Goal: Task Accomplishment & Management: Complete application form

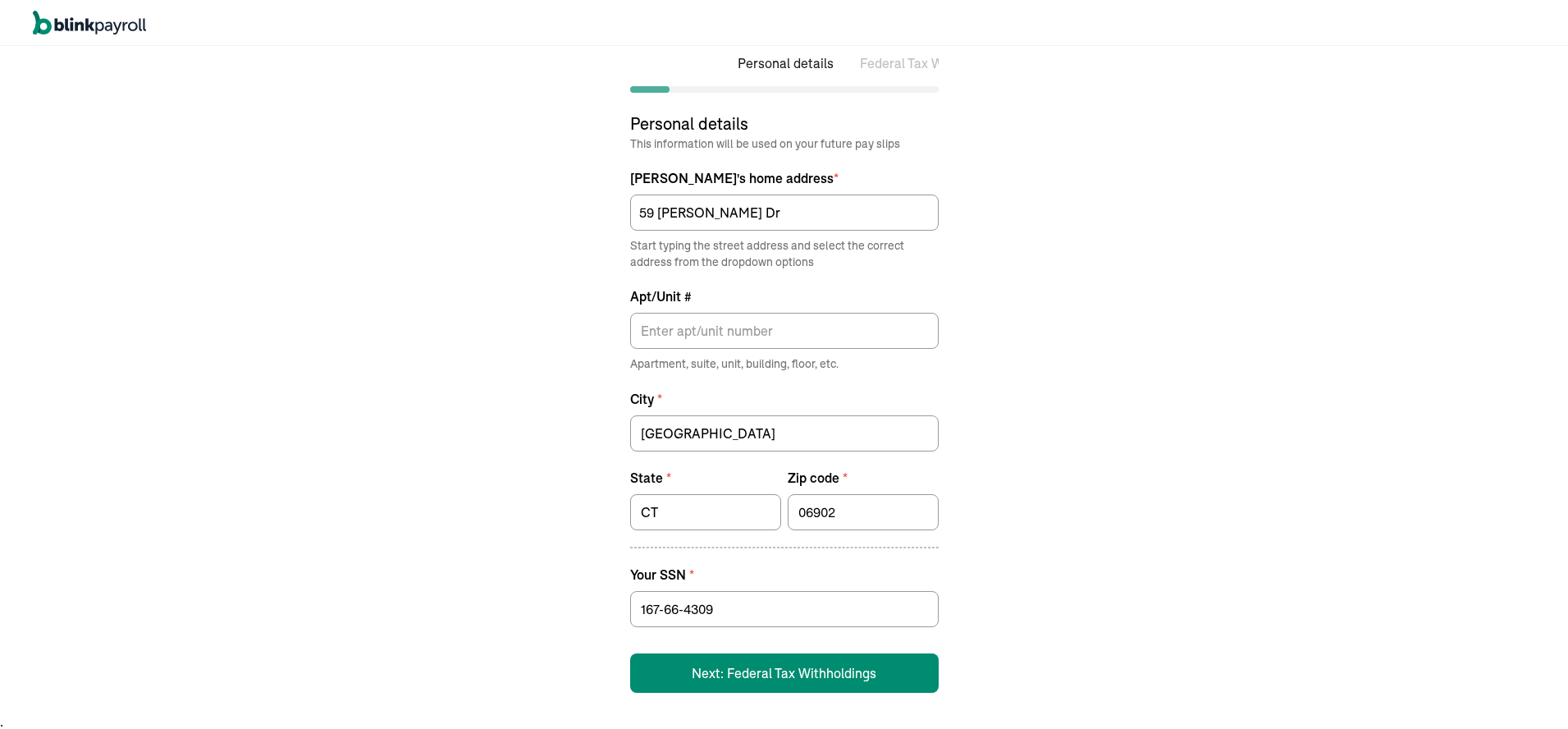
scroll to position [19, 0]
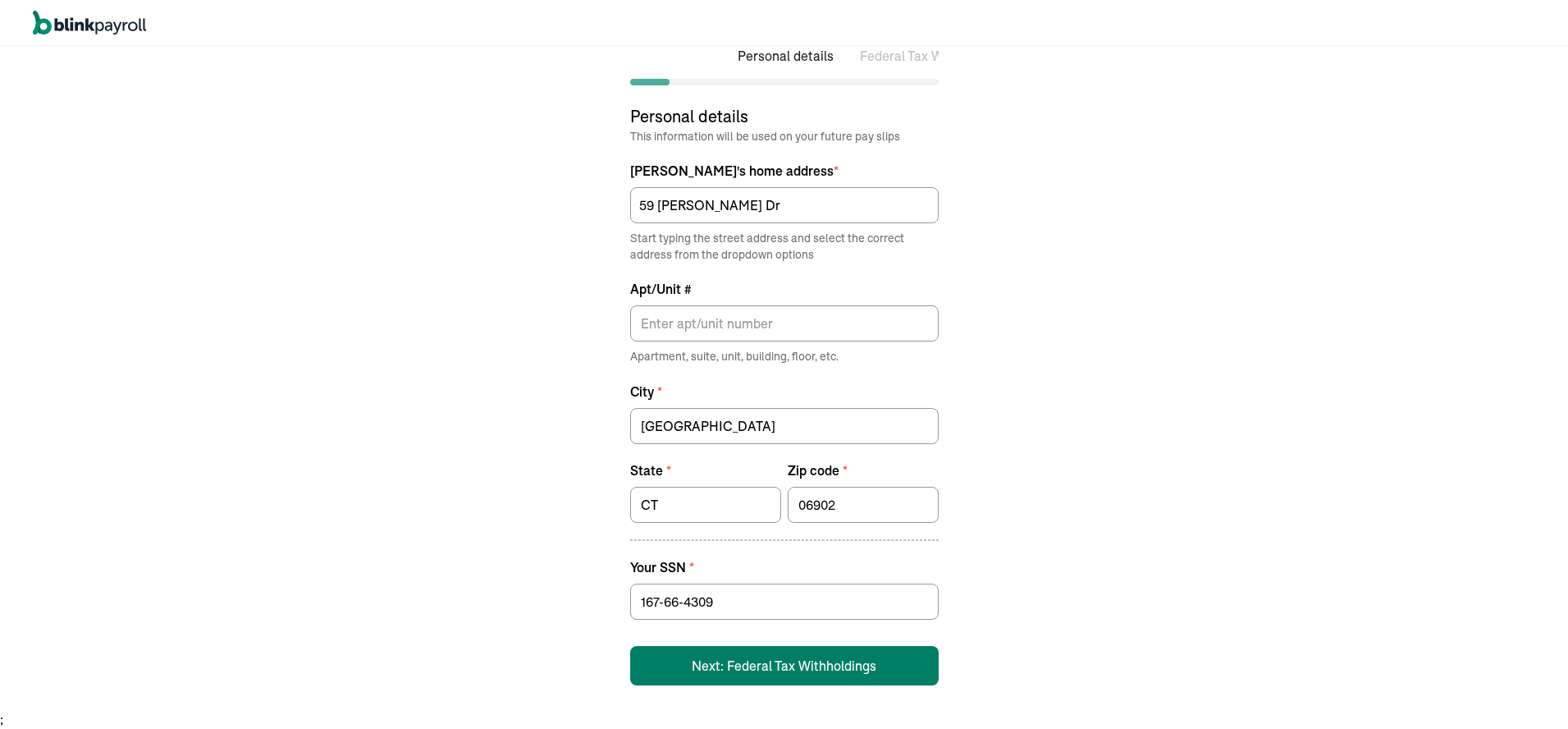
click at [822, 669] on button "Next: Federal Tax Withholdings" at bounding box center [784, 666] width 309 height 39
select select "S"
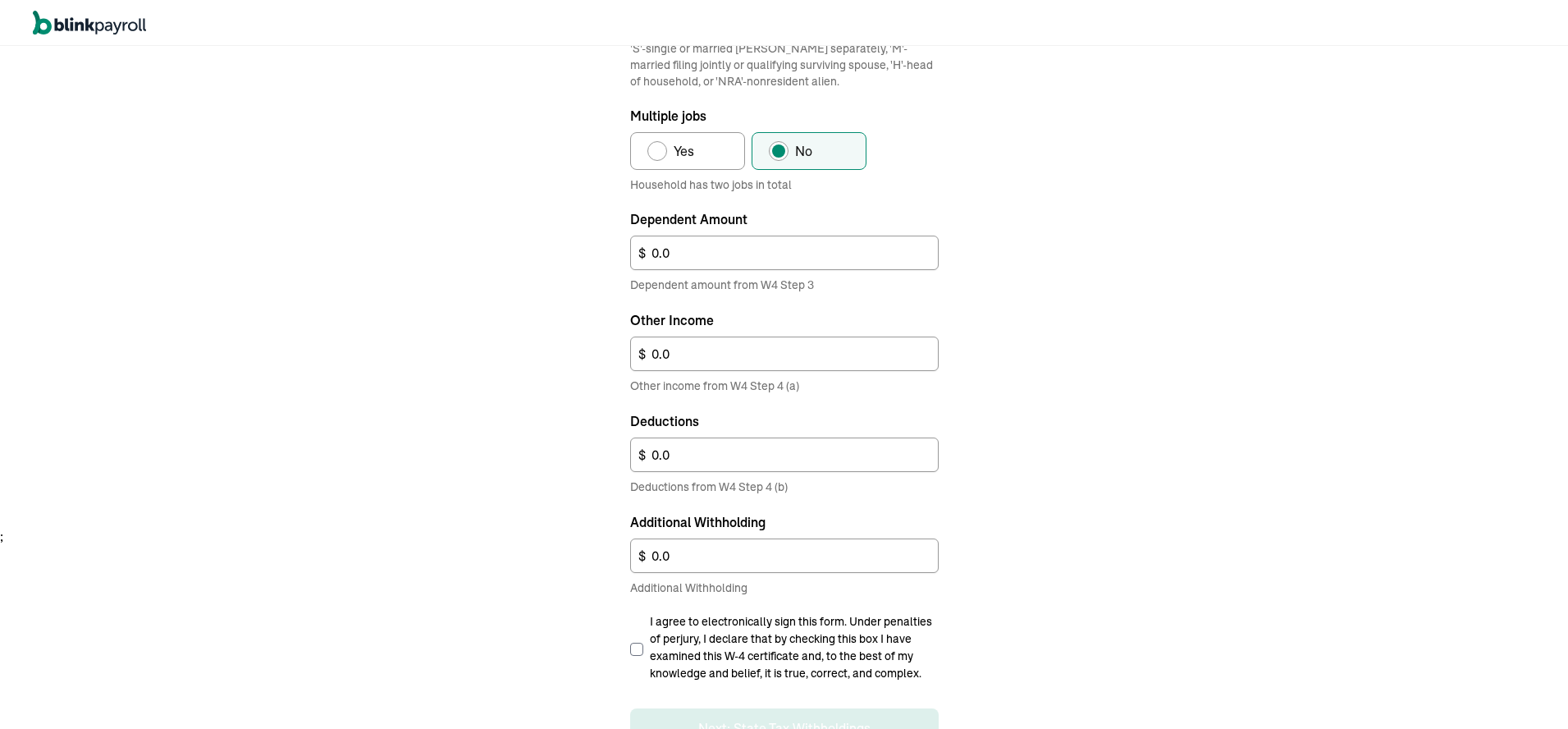
scroll to position [248, 0]
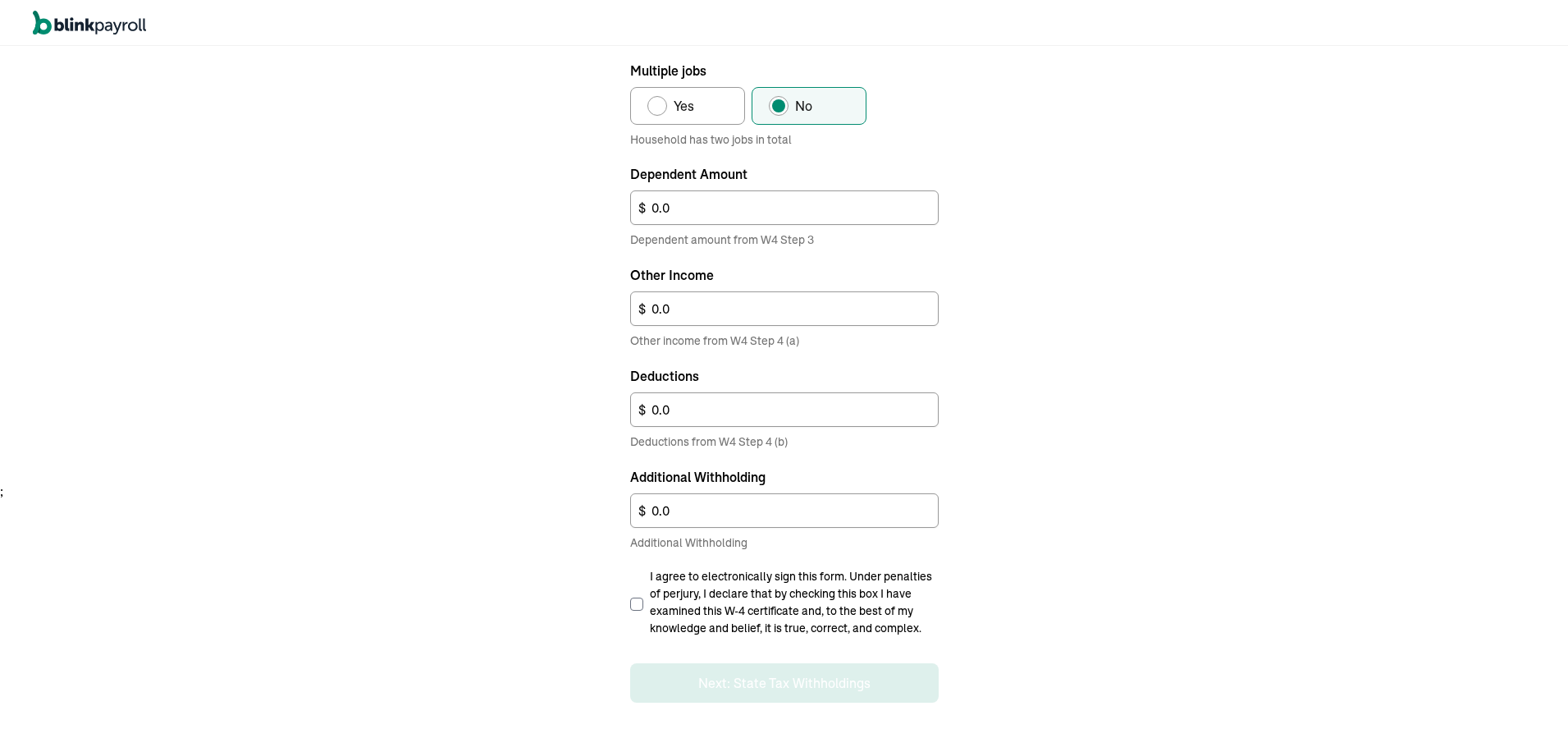
click at [636, 603] on input "I agree to electronically sign this form. Under penalties of perjury, I declare…" at bounding box center [637, 604] width 13 height 13
checkbox input "true"
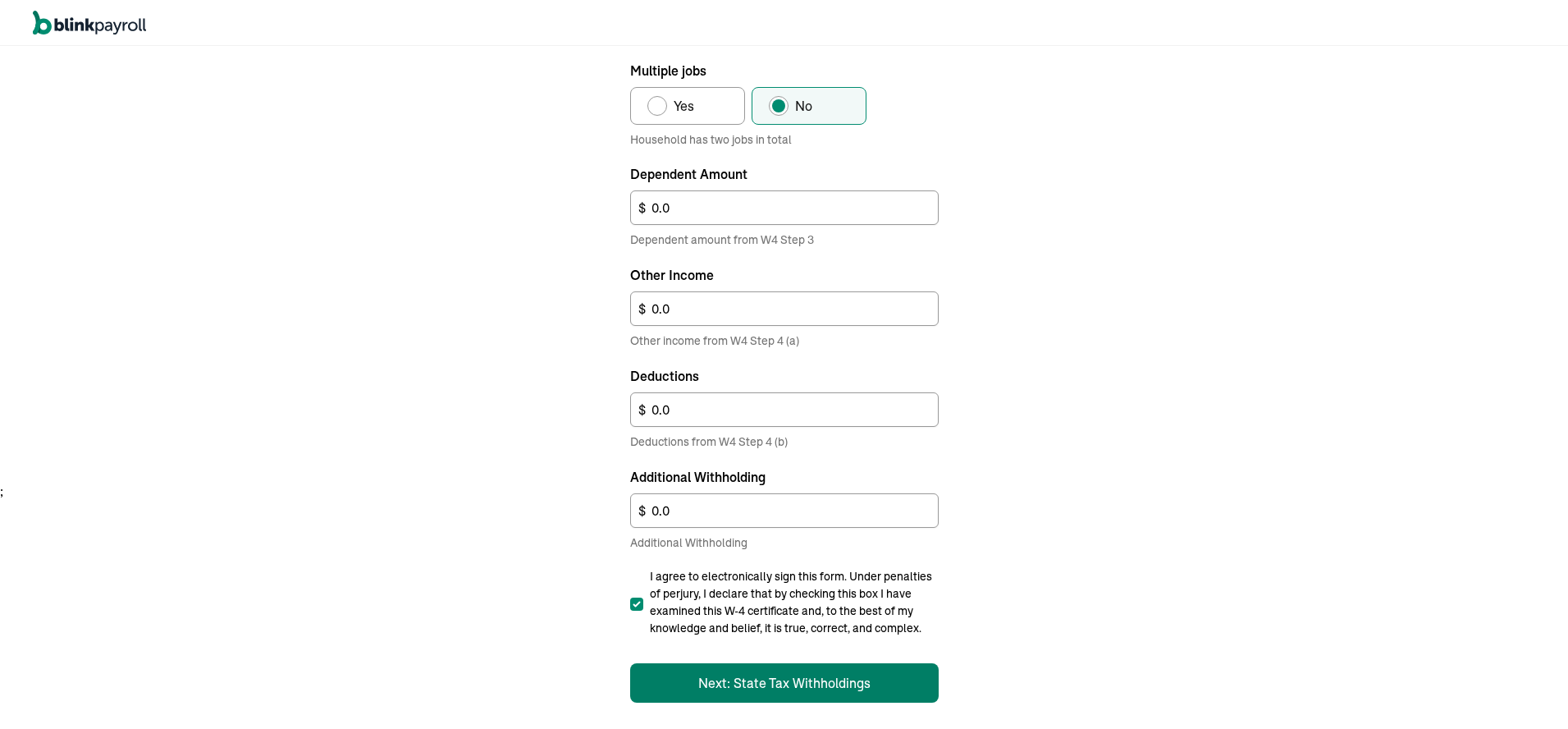
click at [747, 679] on button "Next: State Tax Withholdings" at bounding box center [784, 683] width 309 height 39
select select "S"
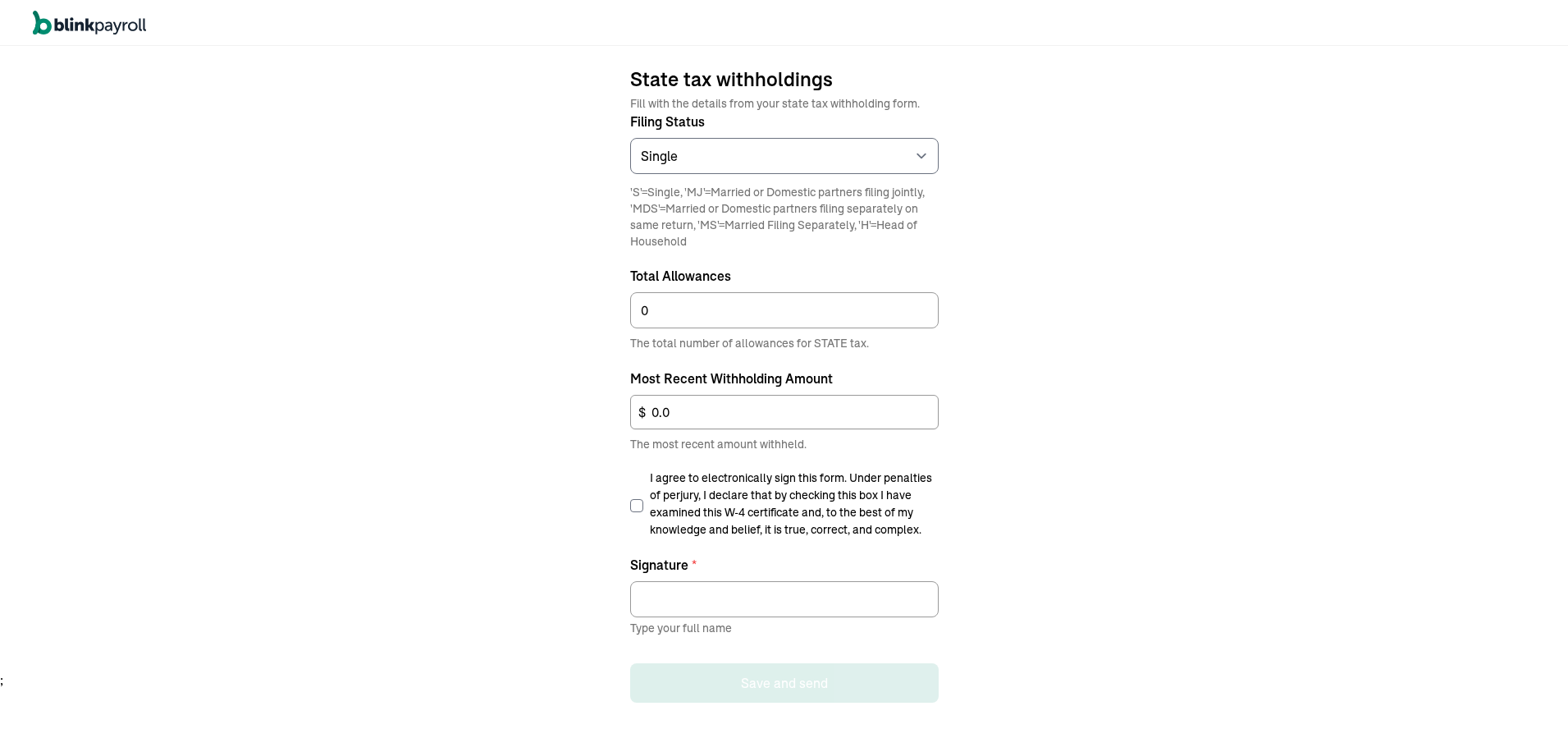
scroll to position [0, 313]
click at [639, 514] on label "I agree to electronically sign this form. Under penalties of perjury, I declare…" at bounding box center [784, 504] width 309 height 69
click at [639, 513] on input "I agree to electronically sign this form. Under penalties of perjury, I declare…" at bounding box center [637, 506] width 13 height 13
checkbox input "true"
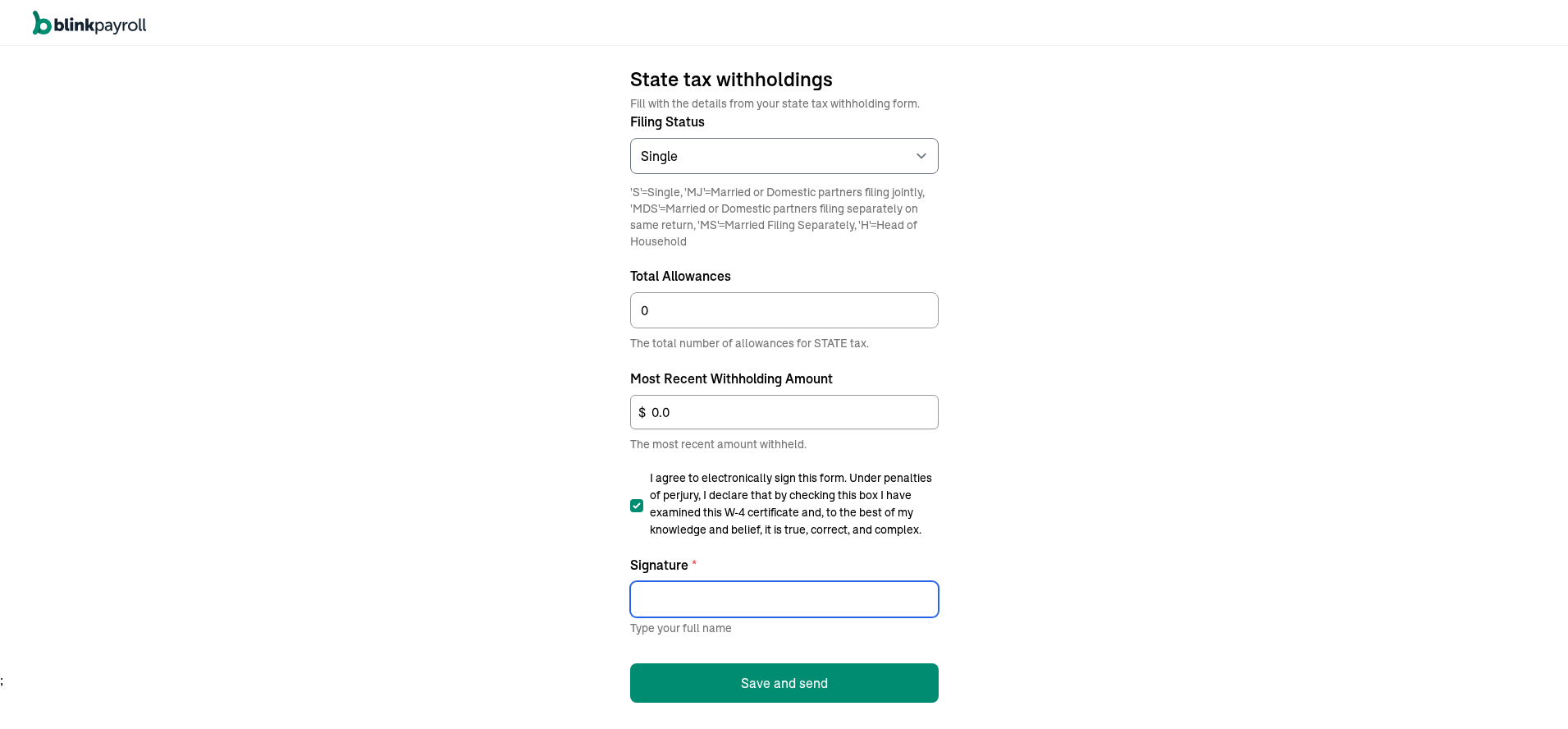
click at [659, 603] on input "Signature *" at bounding box center [784, 599] width 309 height 37
type input "[PERSON_NAME] [PERSON_NAME][GEOGRAPHIC_DATA]"
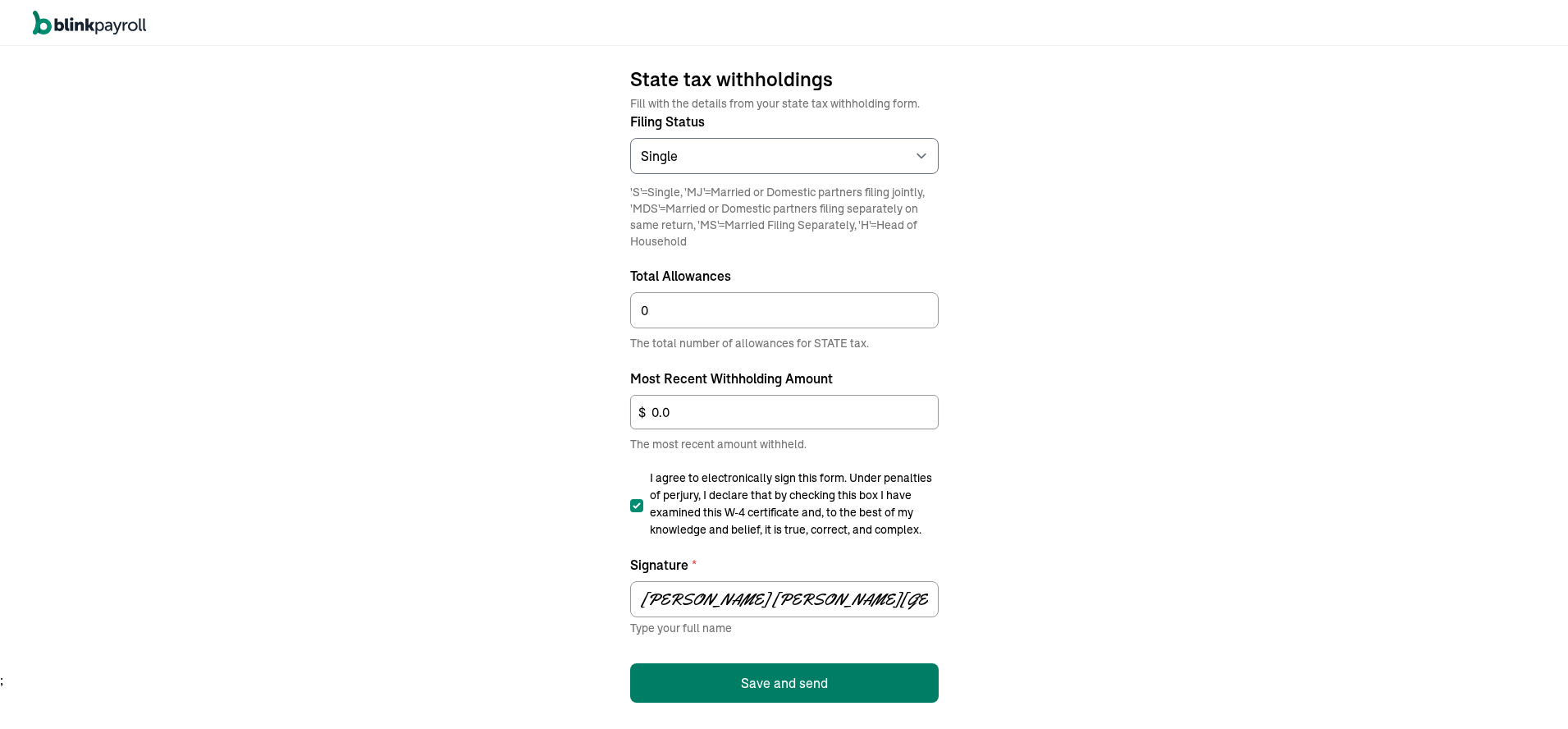
click at [763, 682] on button "Save and send" at bounding box center [784, 683] width 309 height 39
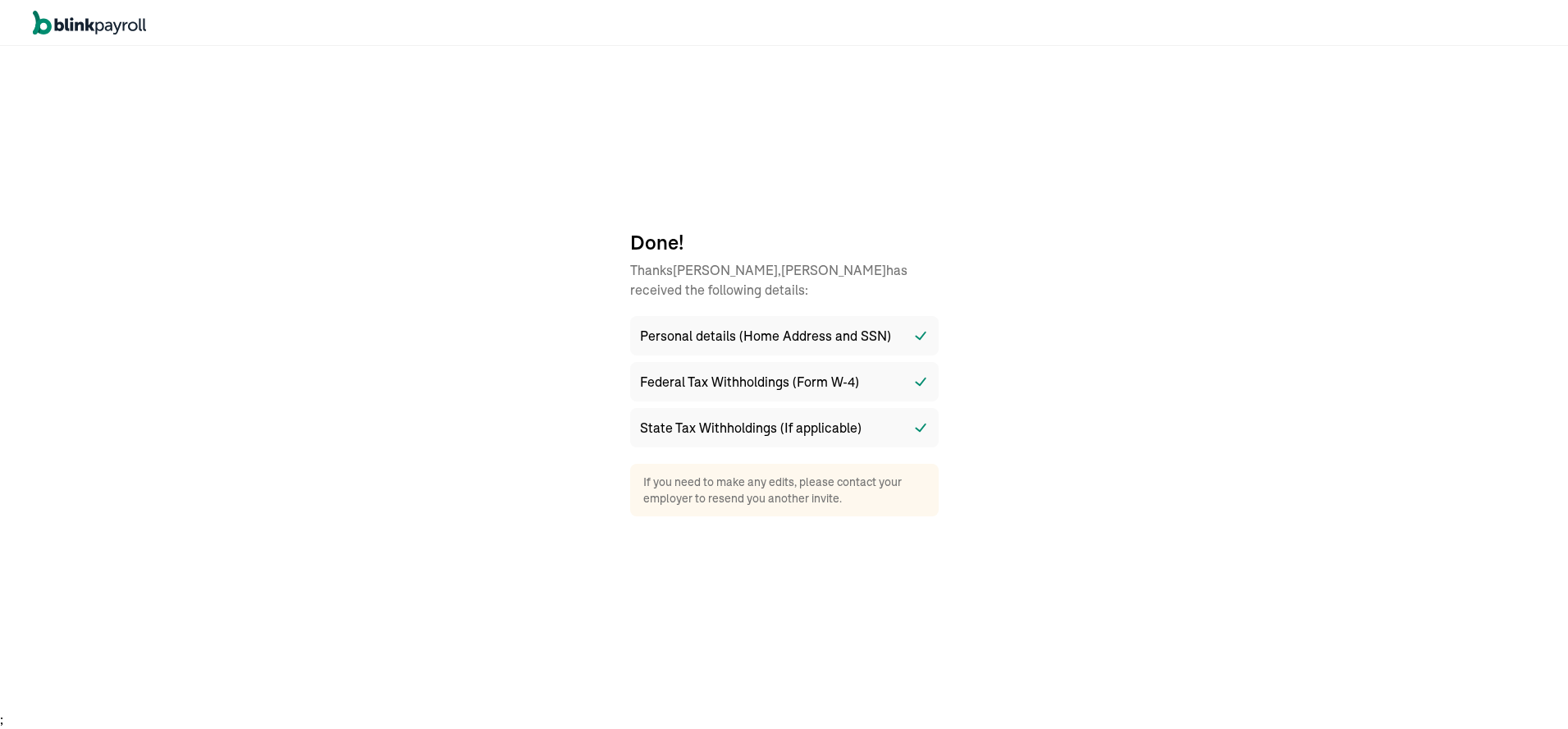
scroll to position [0, 0]
